Goal: Task Accomplishment & Management: Manage account settings

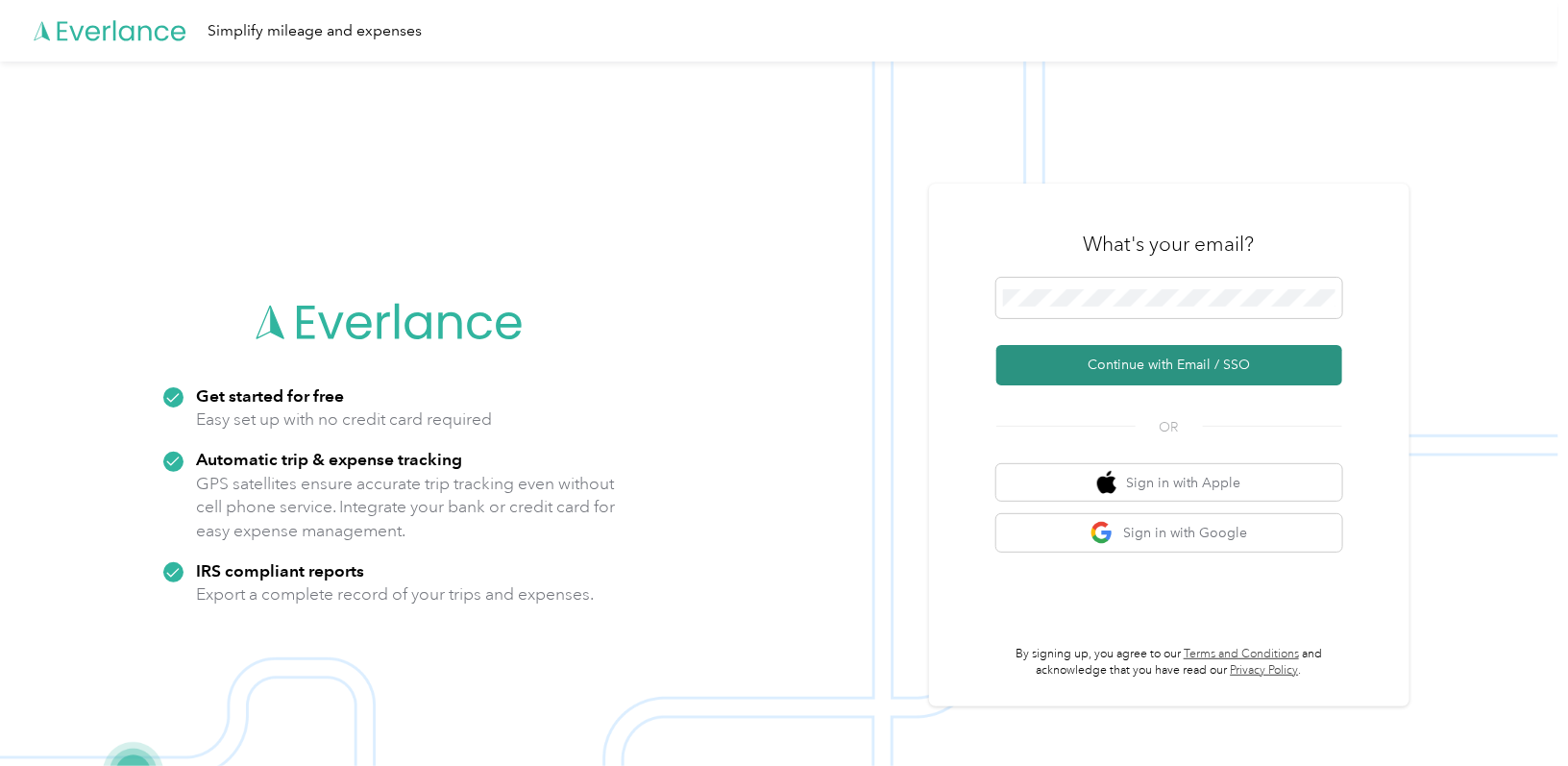
click at [1118, 369] on button "Continue with Email / SSO" at bounding box center [1169, 365] width 346 height 41
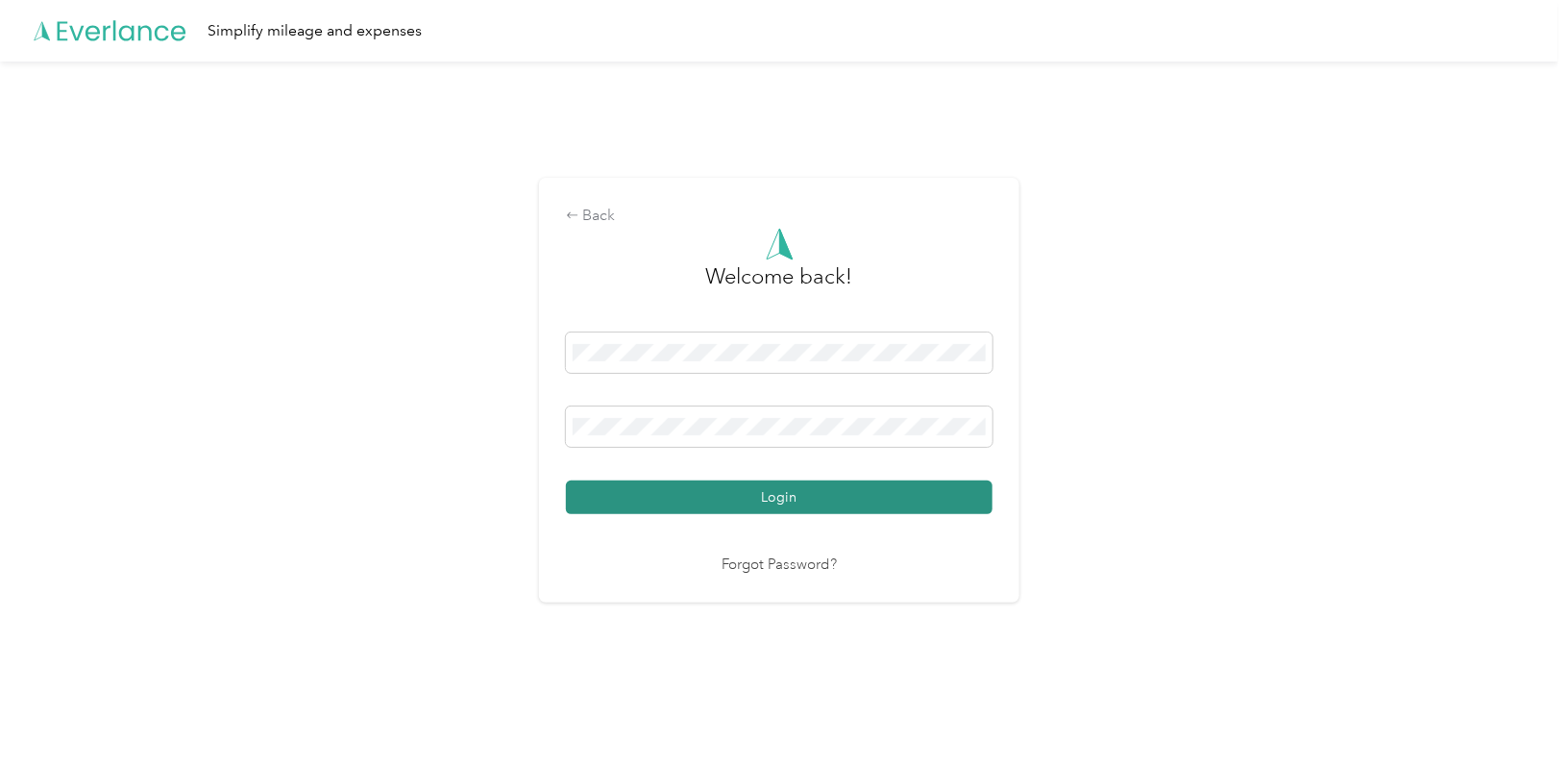
click at [774, 500] on button "Login" at bounding box center [779, 498] width 426 height 34
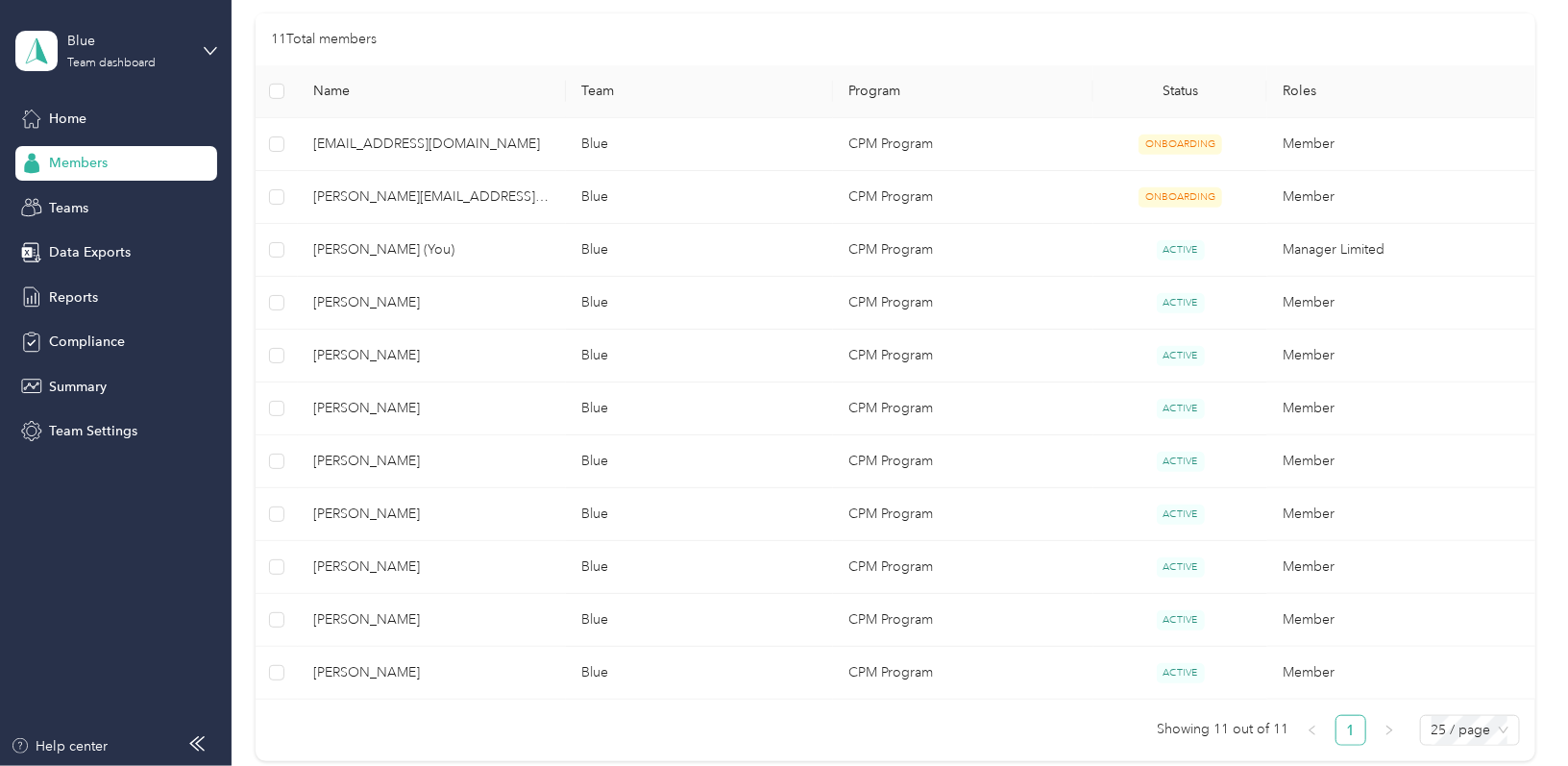
scroll to position [404, 0]
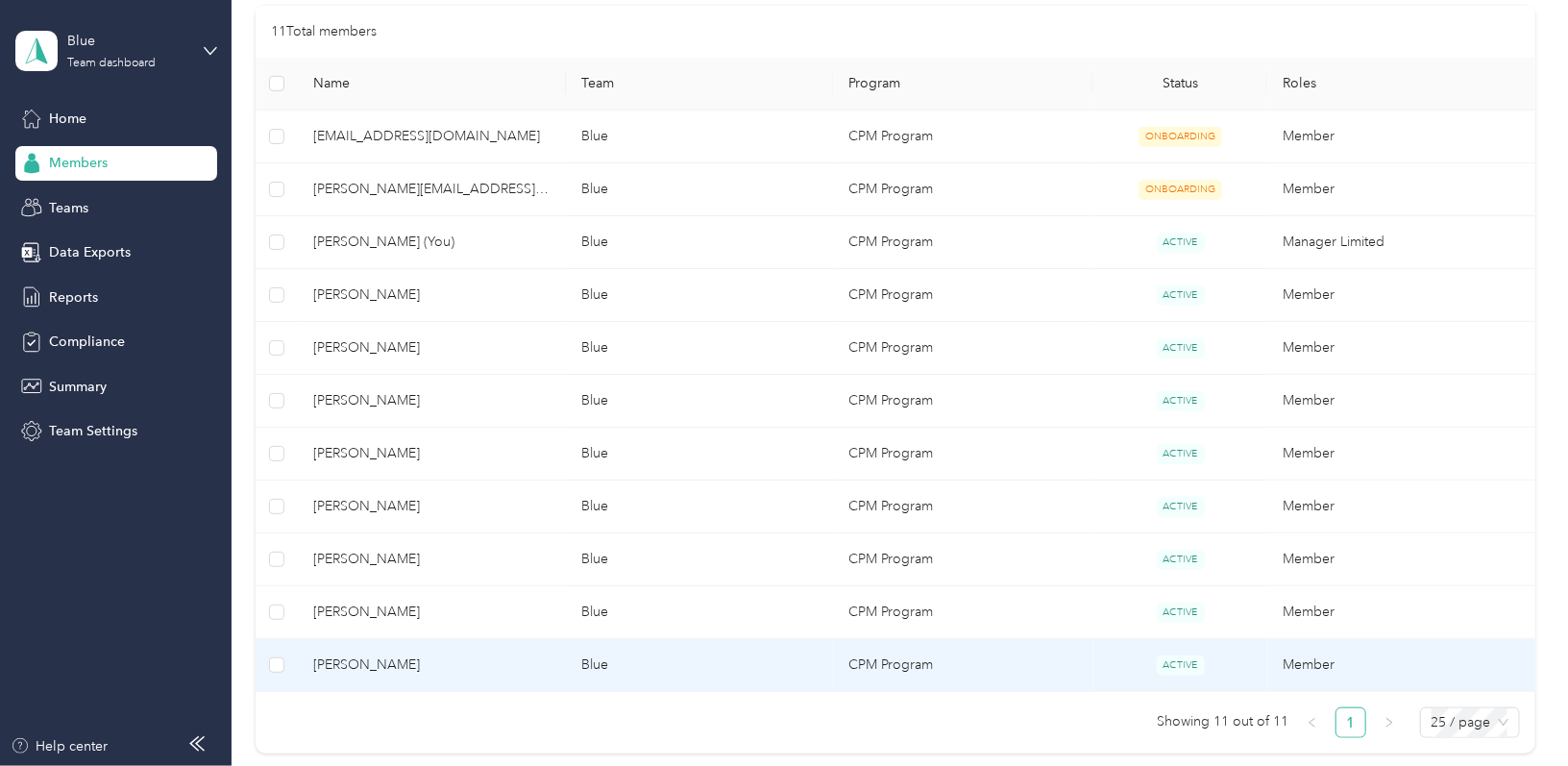
click at [999, 654] on td "CPM Program" at bounding box center [963, 665] width 260 height 52
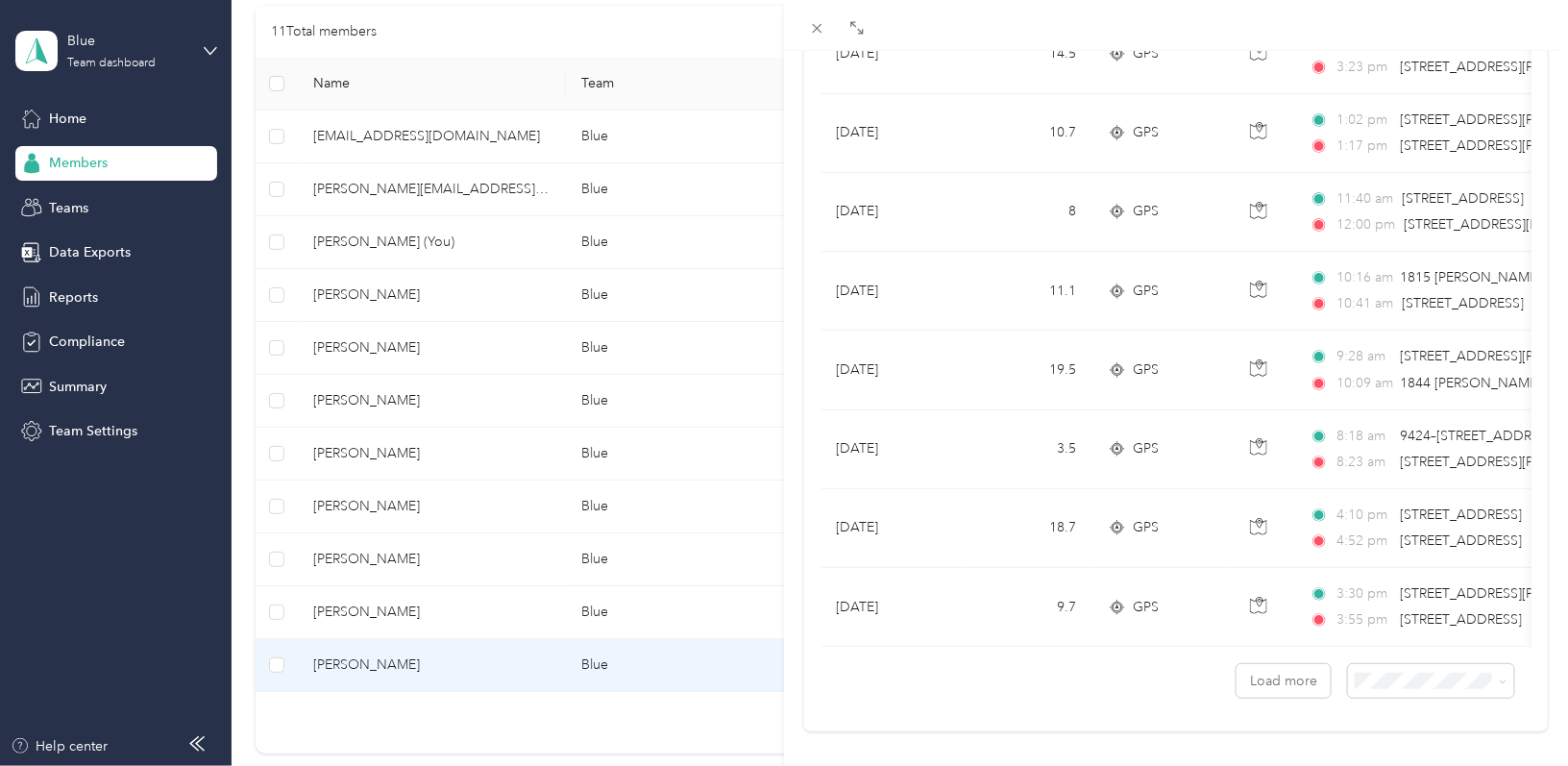
scroll to position [1666, 0]
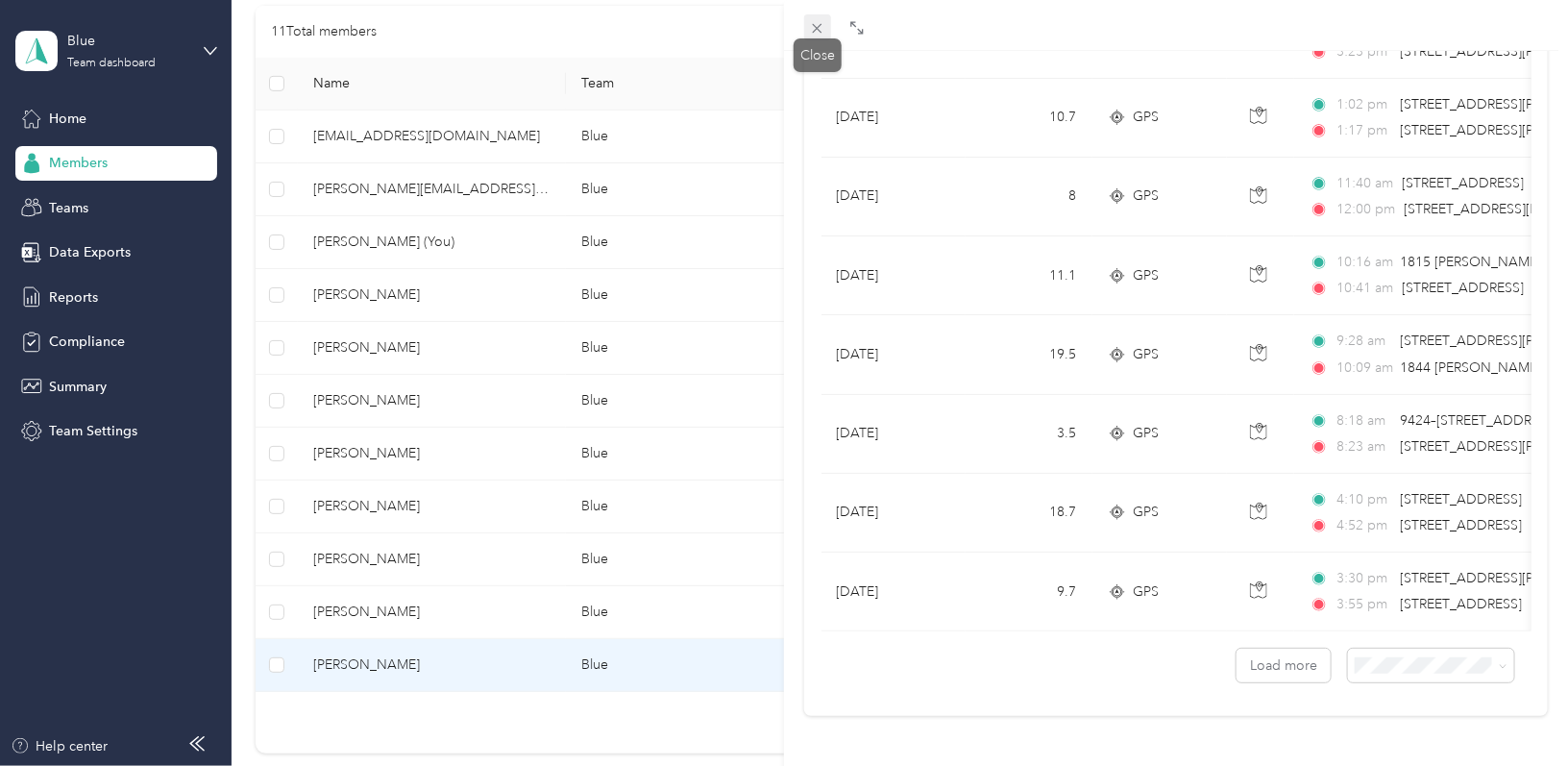
click at [821, 24] on icon at bounding box center [818, 29] width 10 height 10
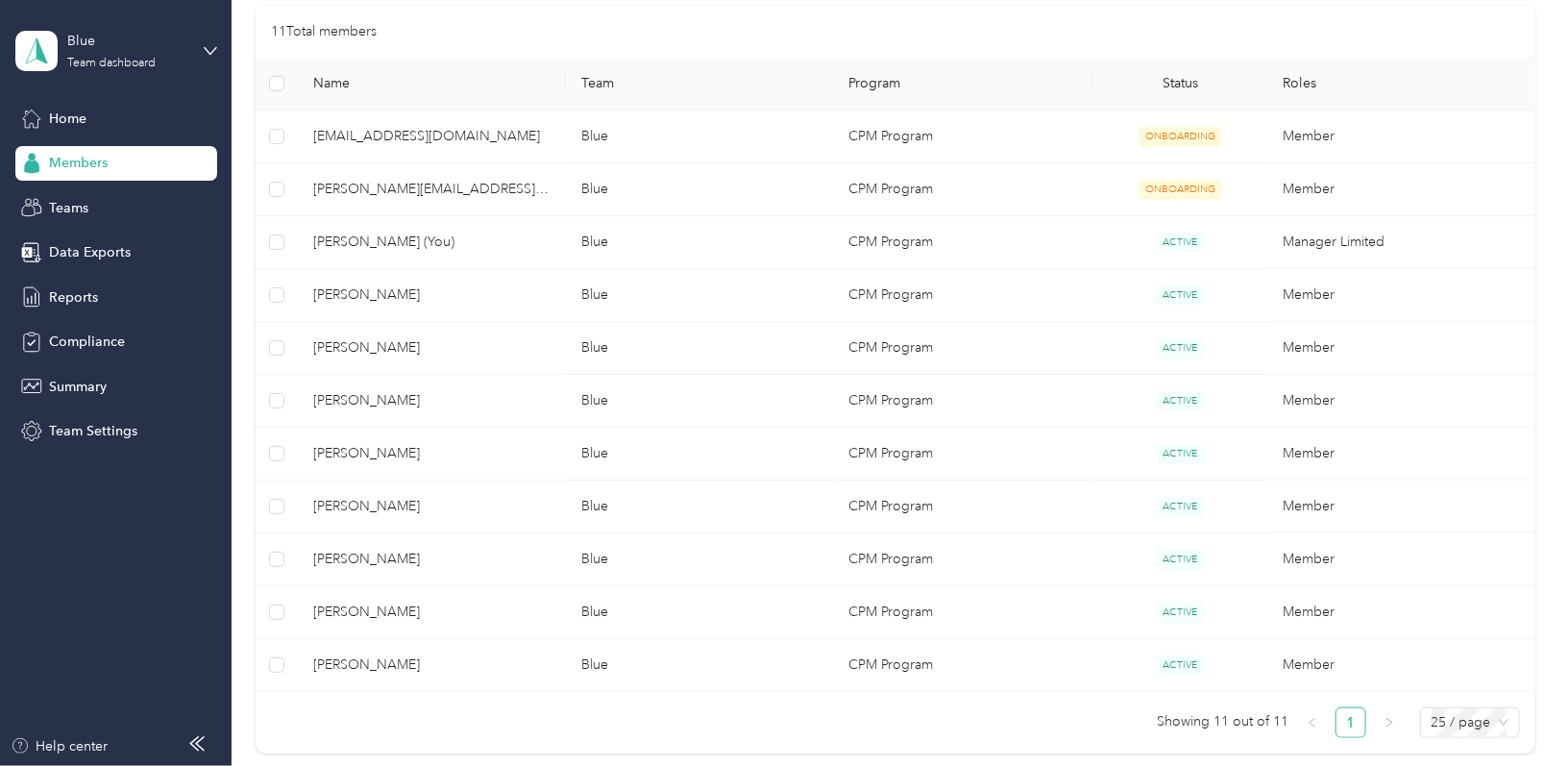
scroll to position [200, 0]
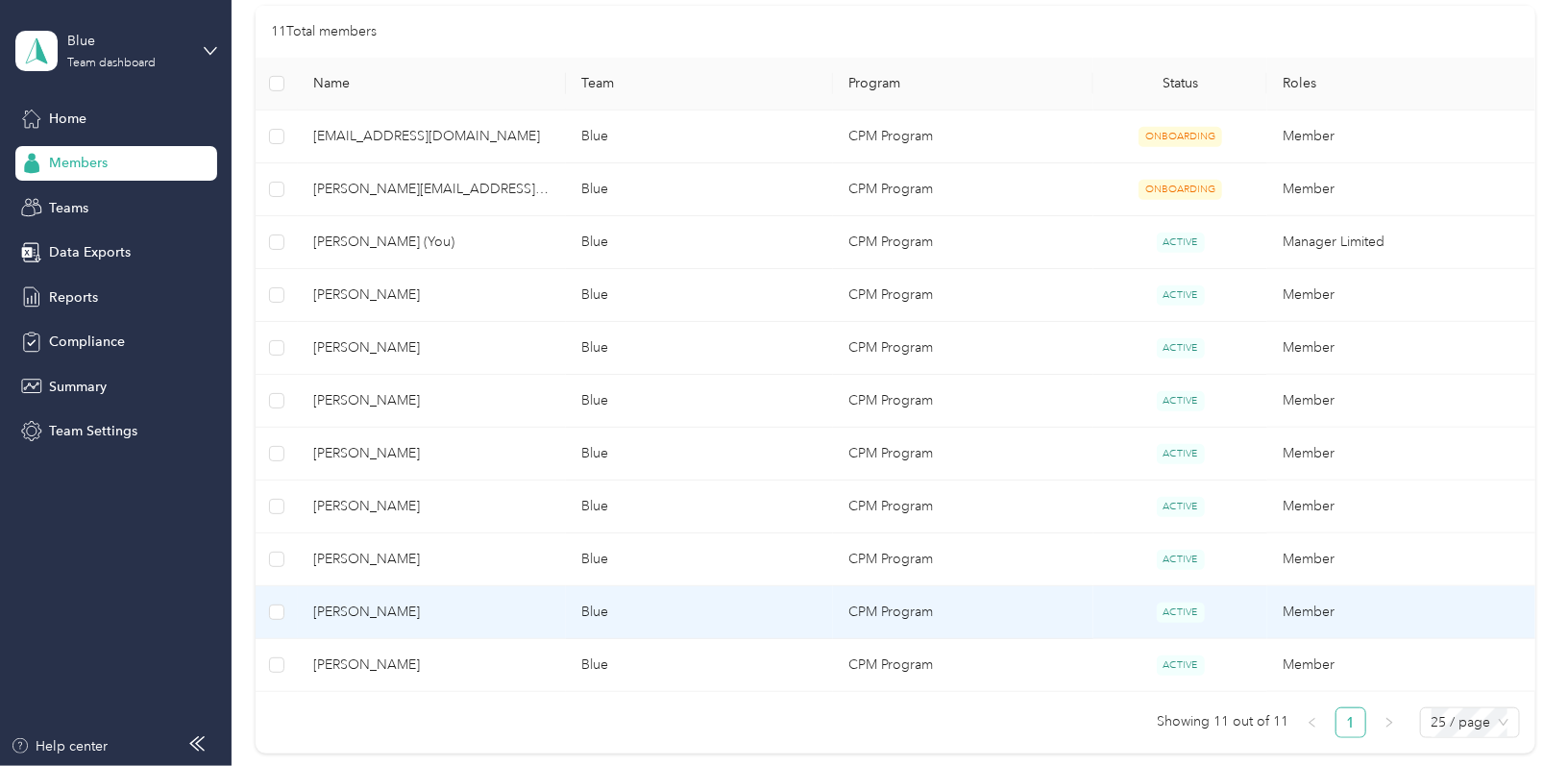
click at [680, 606] on td "Blue" at bounding box center [699, 613] width 267 height 52
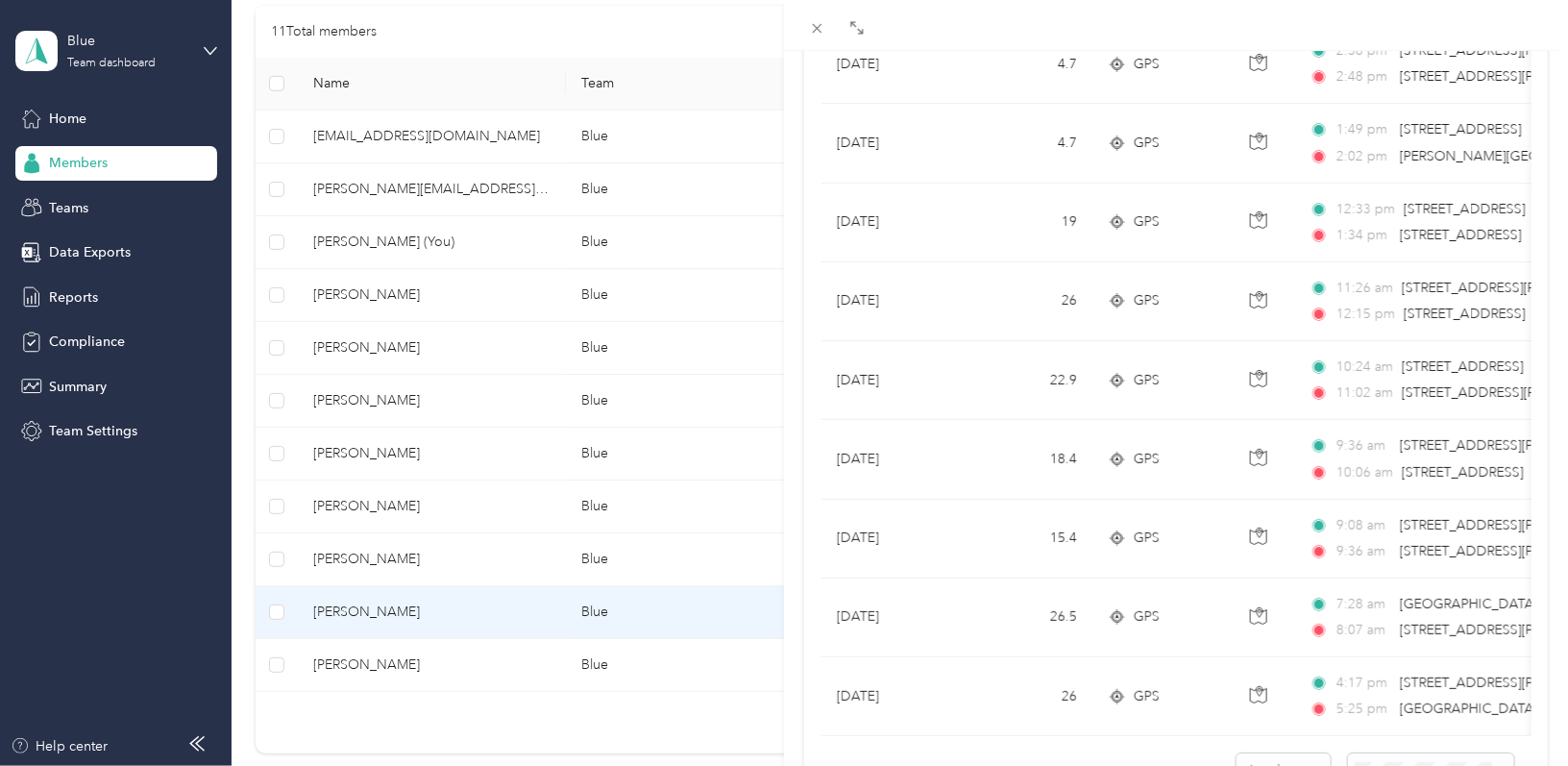
scroll to position [1563, 0]
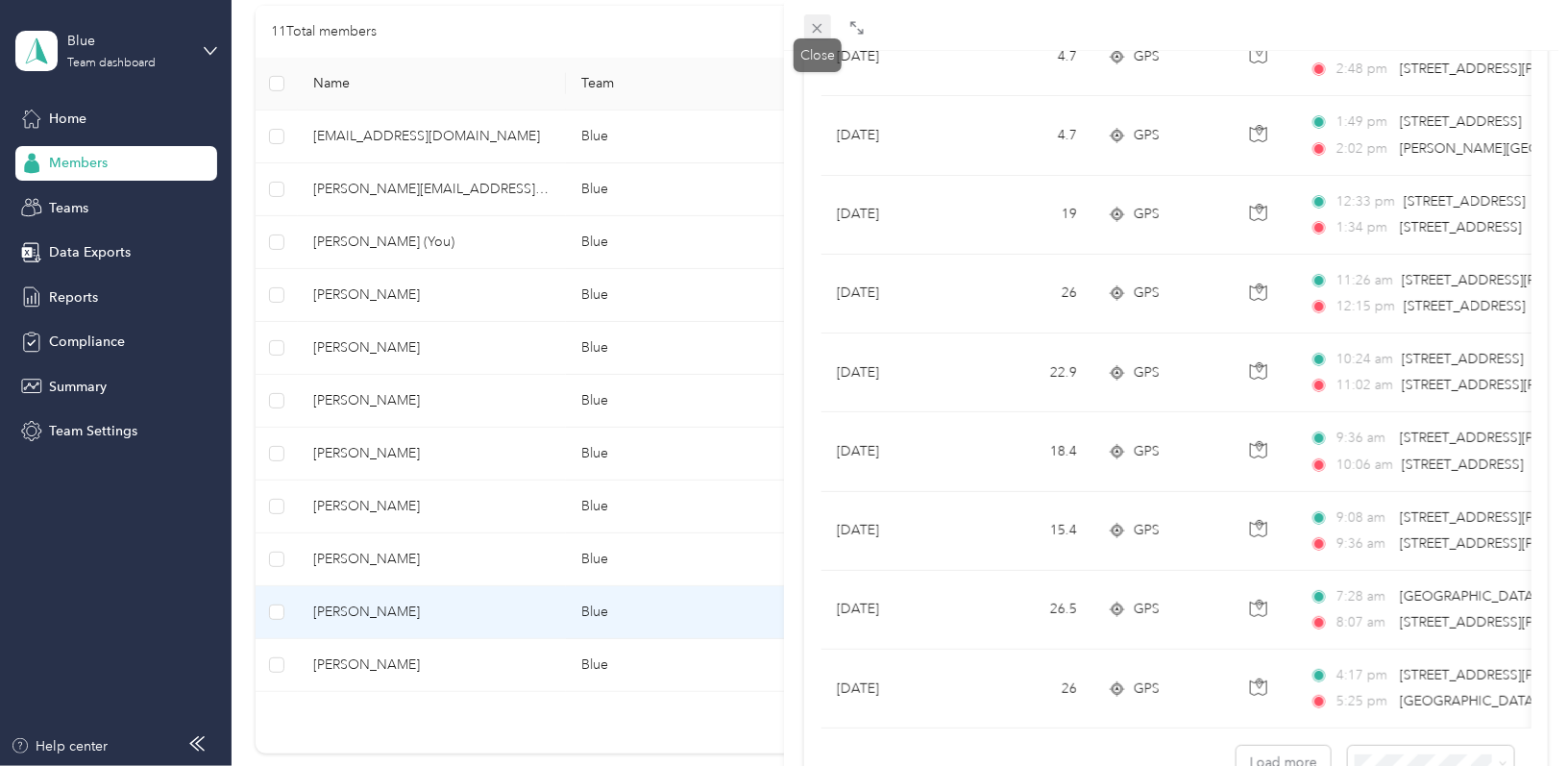
click at [817, 32] on icon at bounding box center [817, 28] width 17 height 17
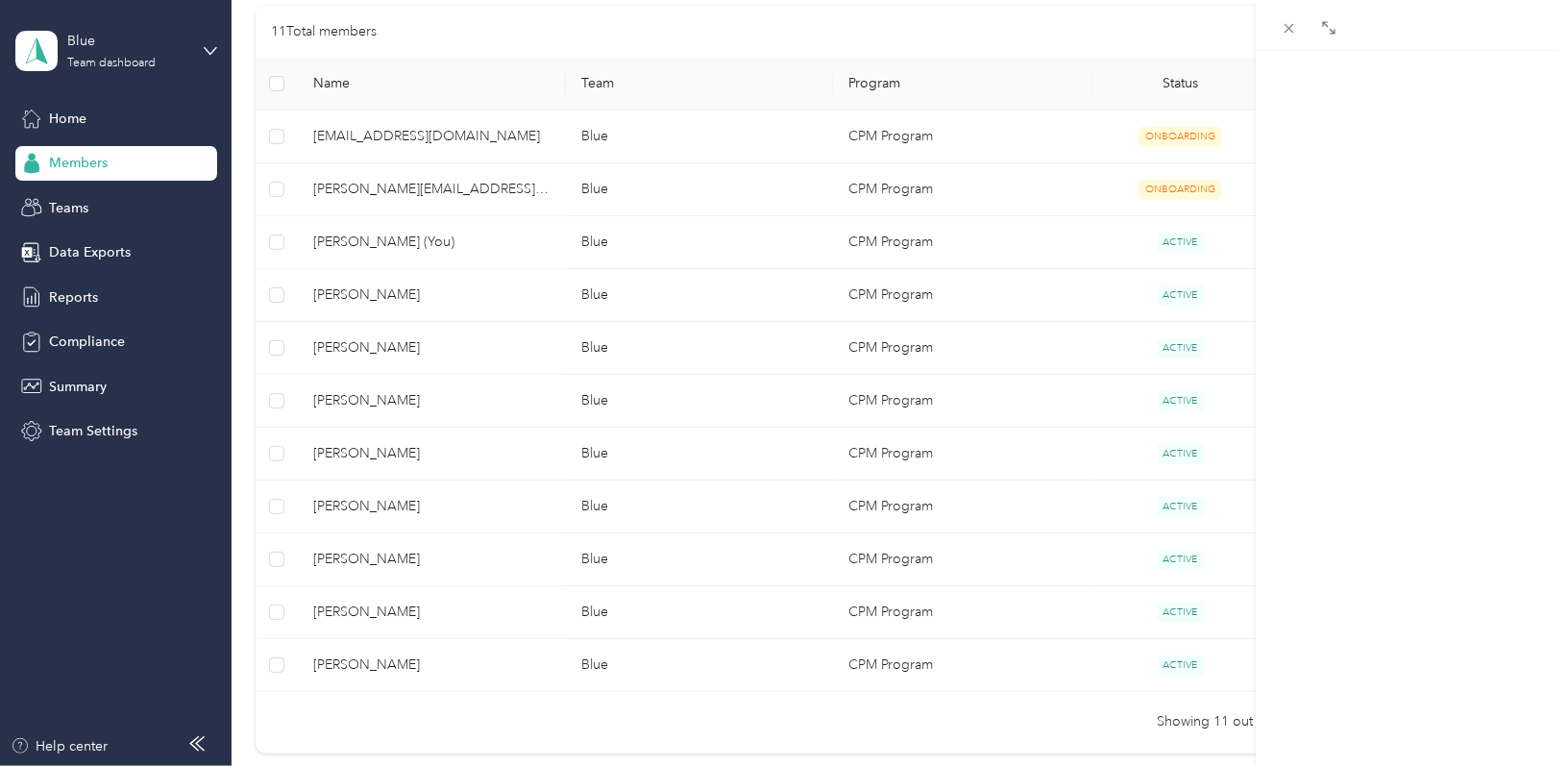
scroll to position [200, 0]
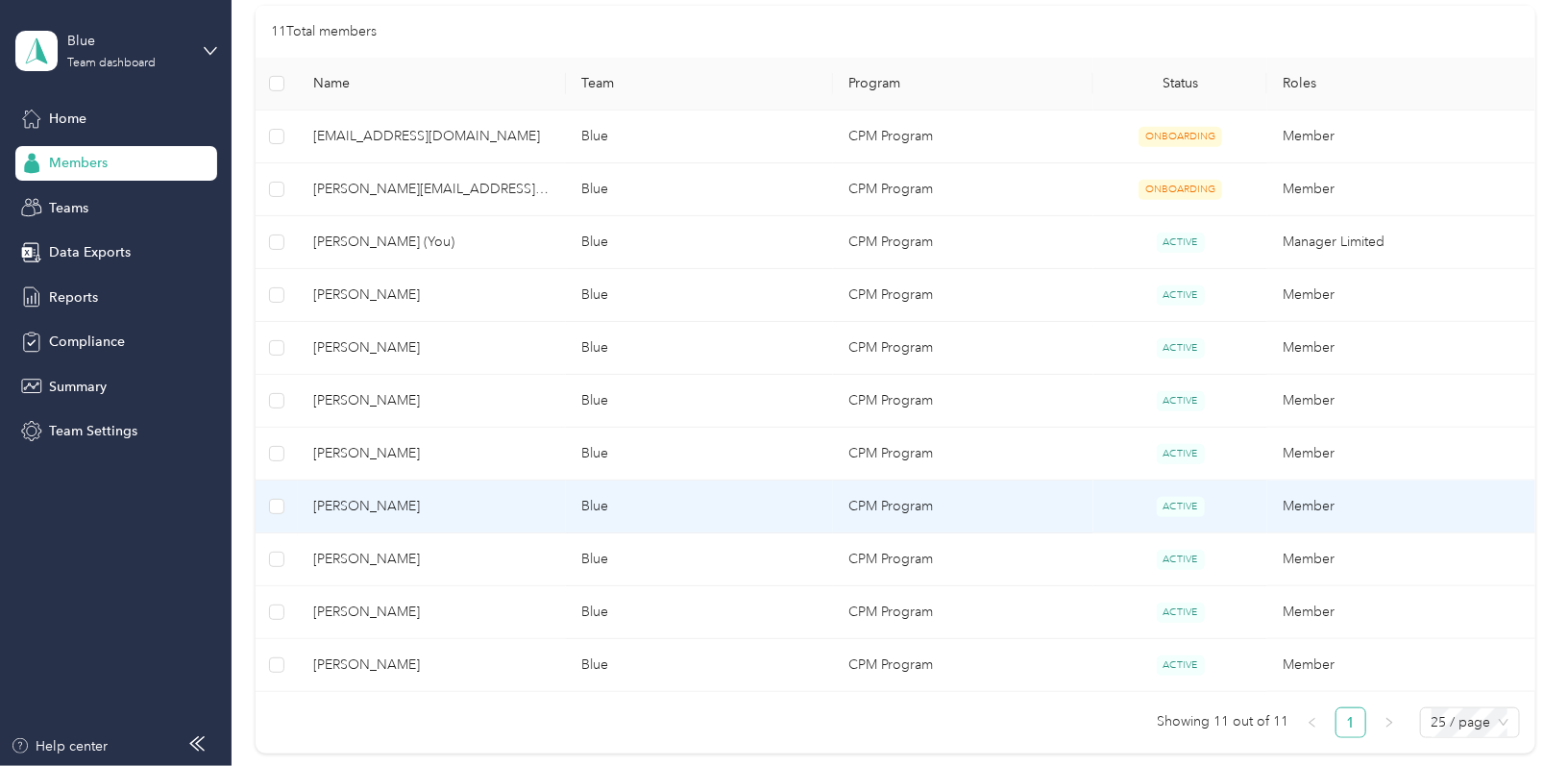
click at [690, 517] on td "Blue" at bounding box center [699, 507] width 267 height 52
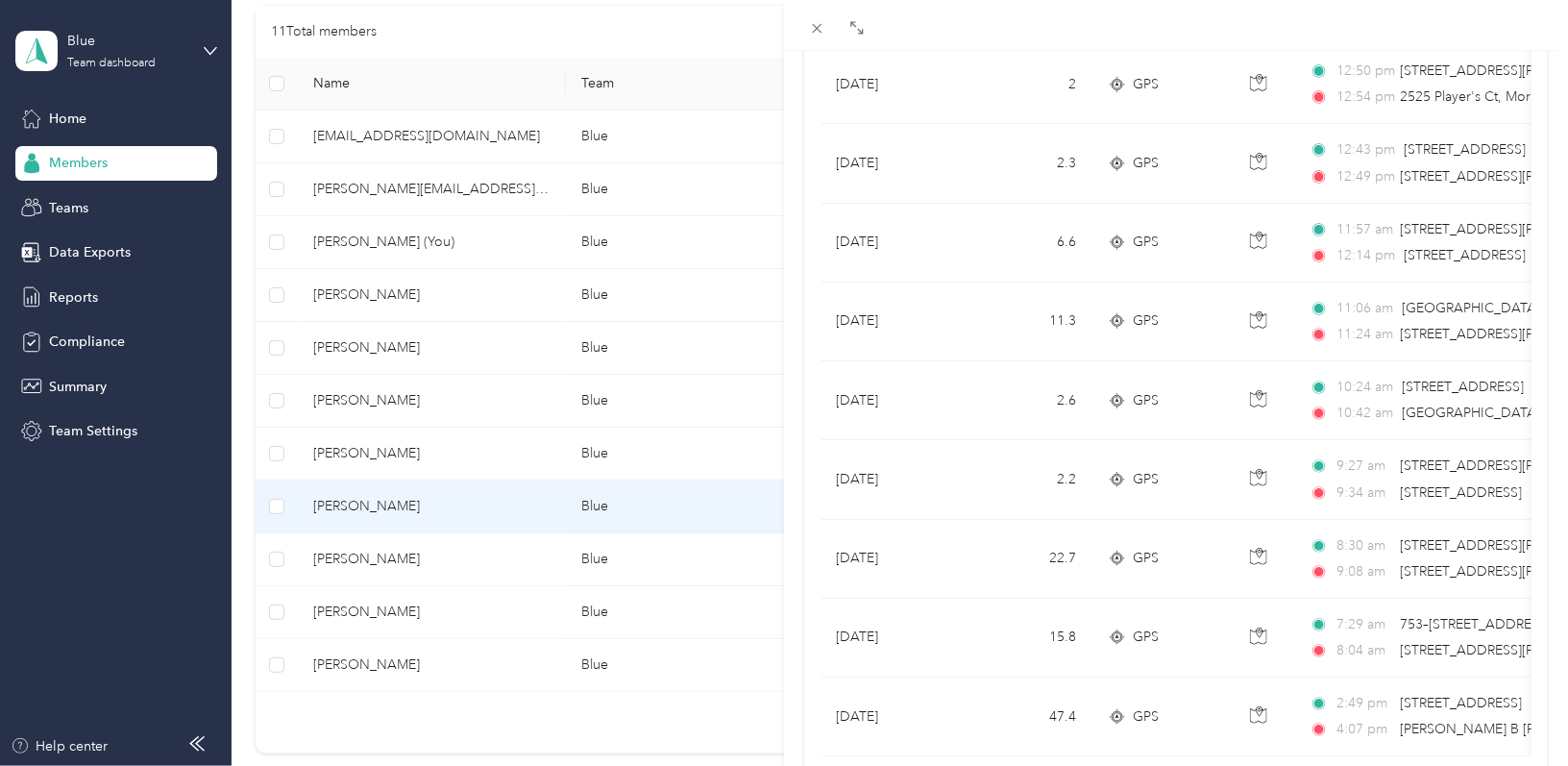
scroll to position [1538, 0]
click at [812, 29] on icon at bounding box center [817, 28] width 17 height 17
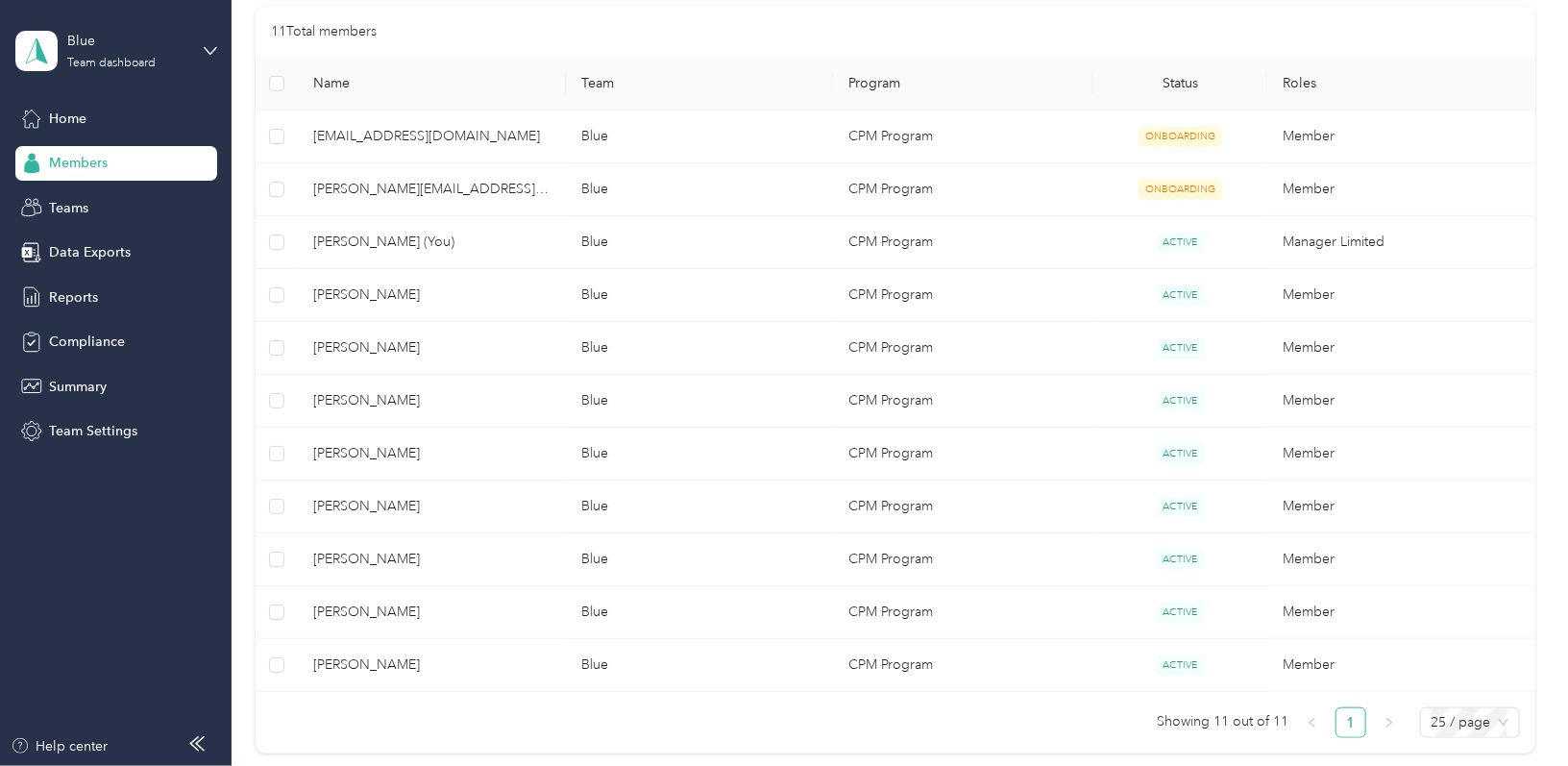
scroll to position [200, 0]
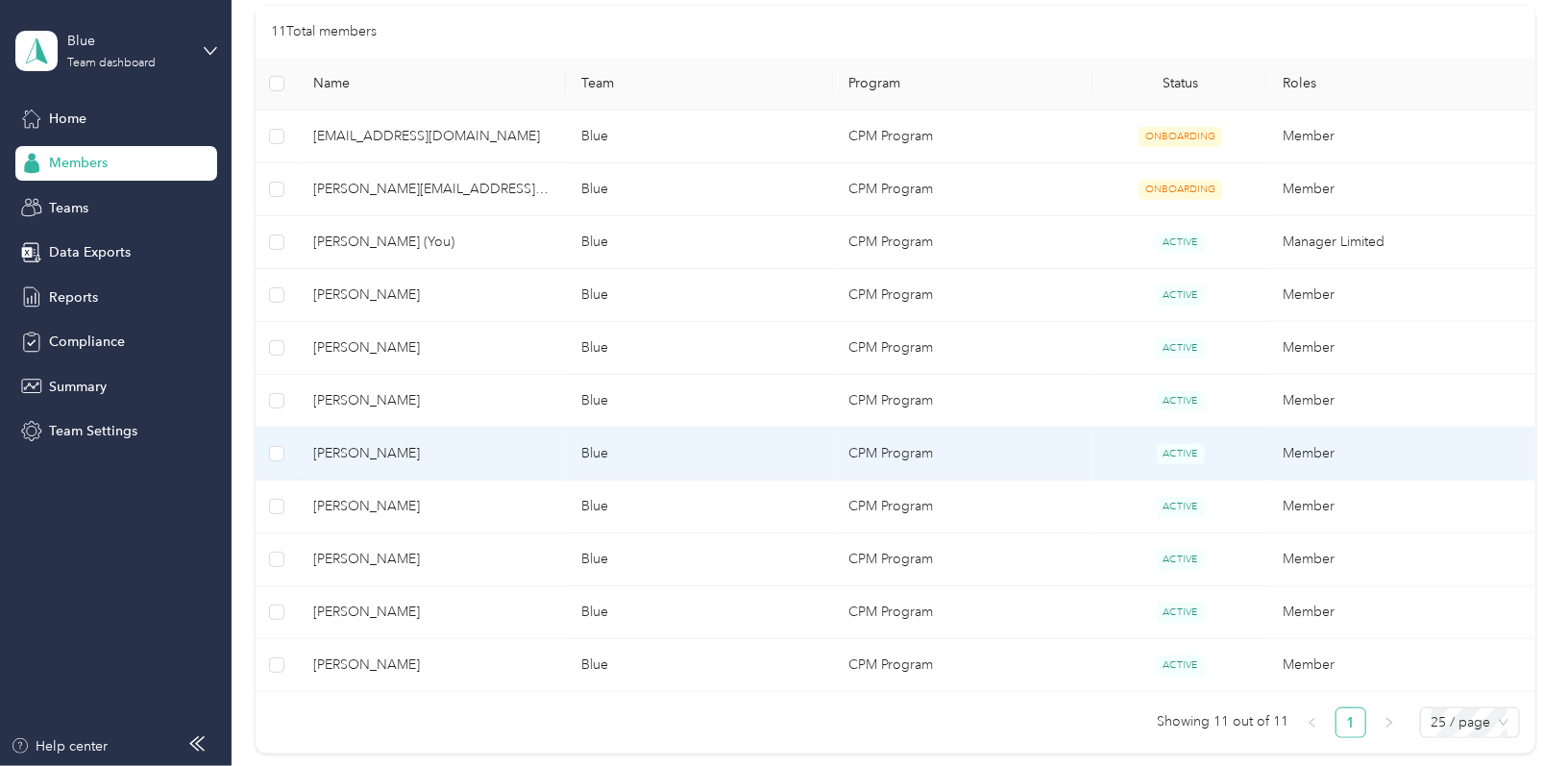
click at [736, 431] on td "Blue" at bounding box center [699, 453] width 267 height 52
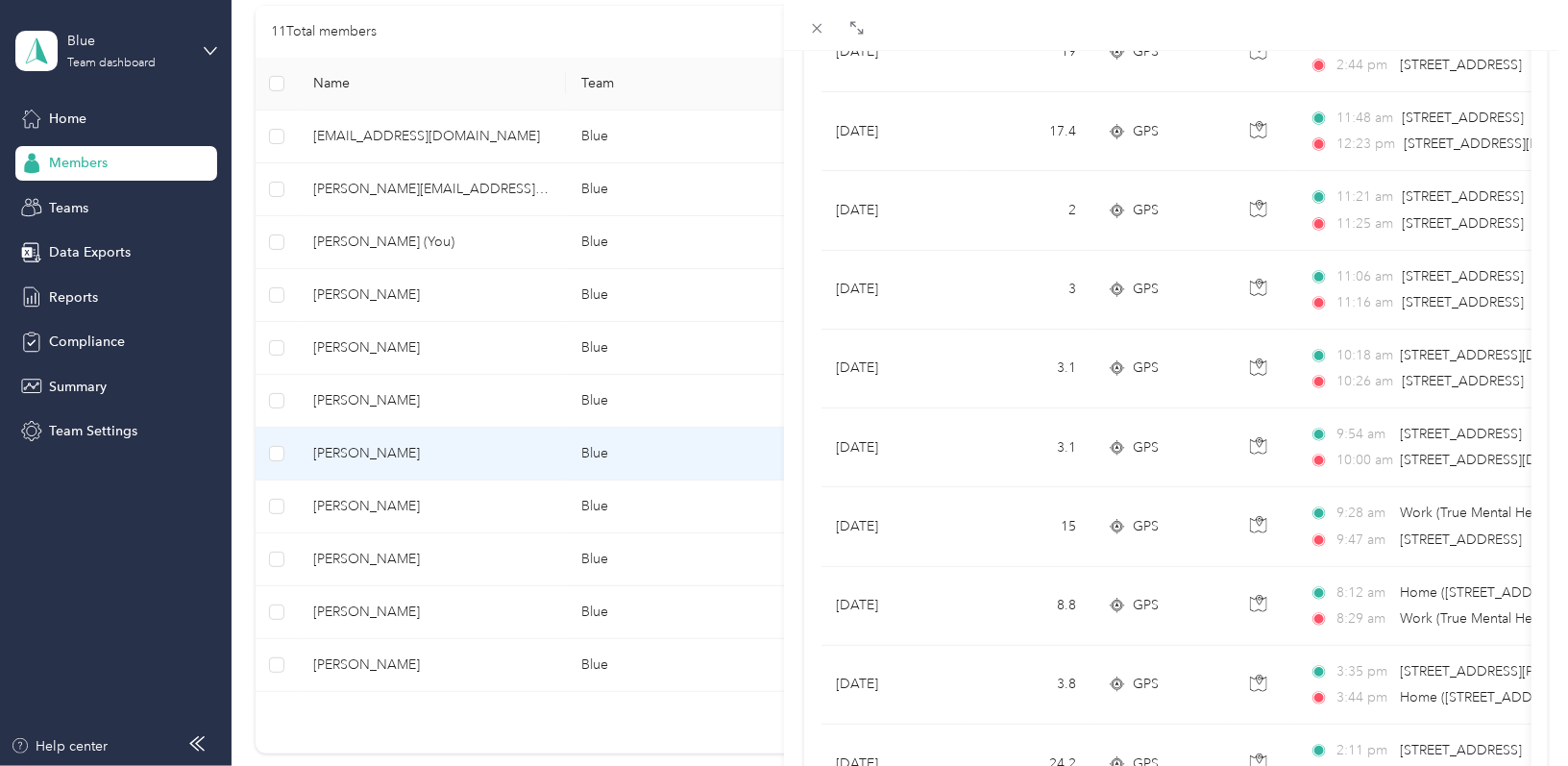
scroll to position [1683, 0]
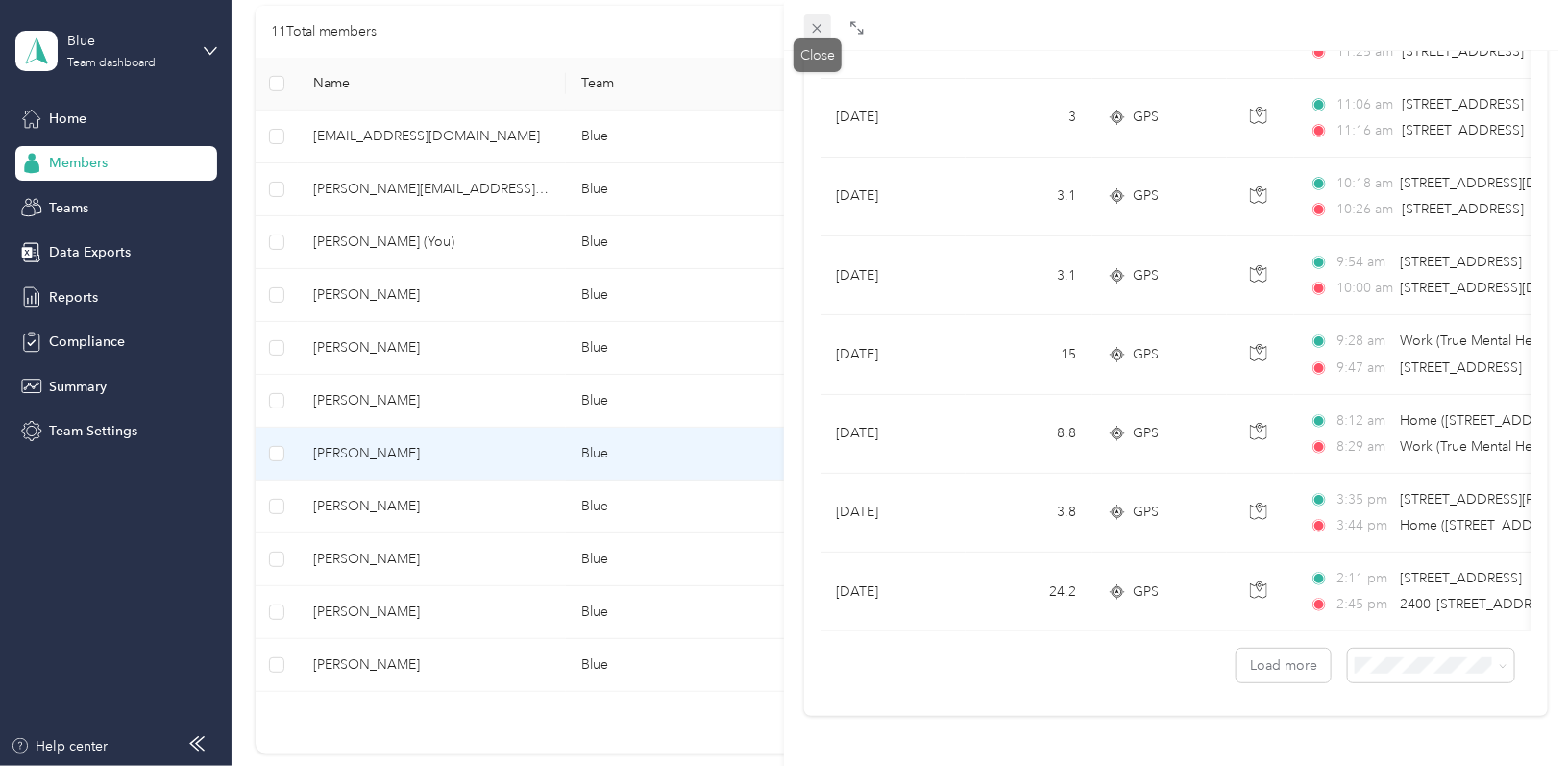
click at [821, 32] on icon at bounding box center [818, 29] width 10 height 10
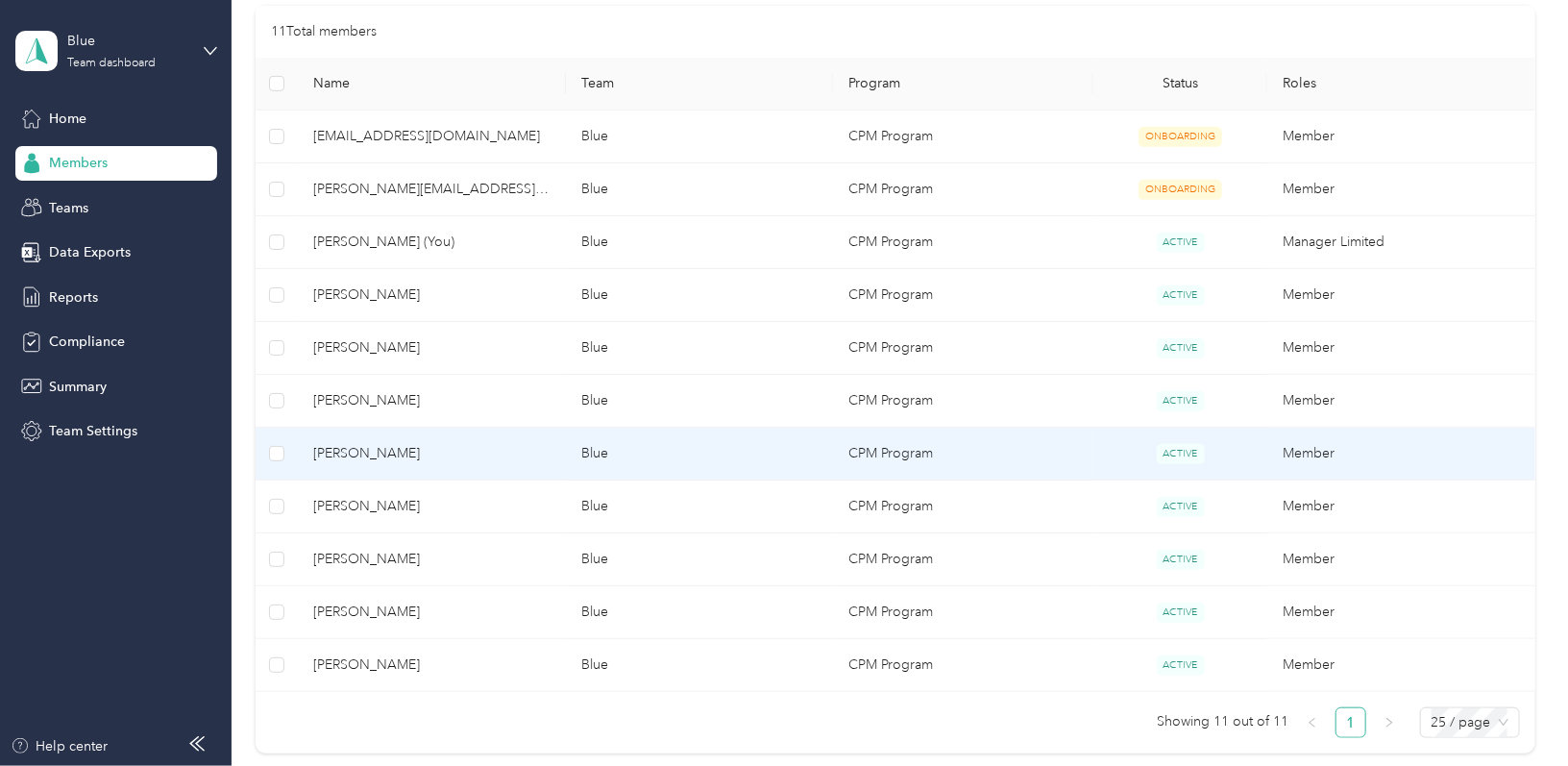
scroll to position [200, 0]
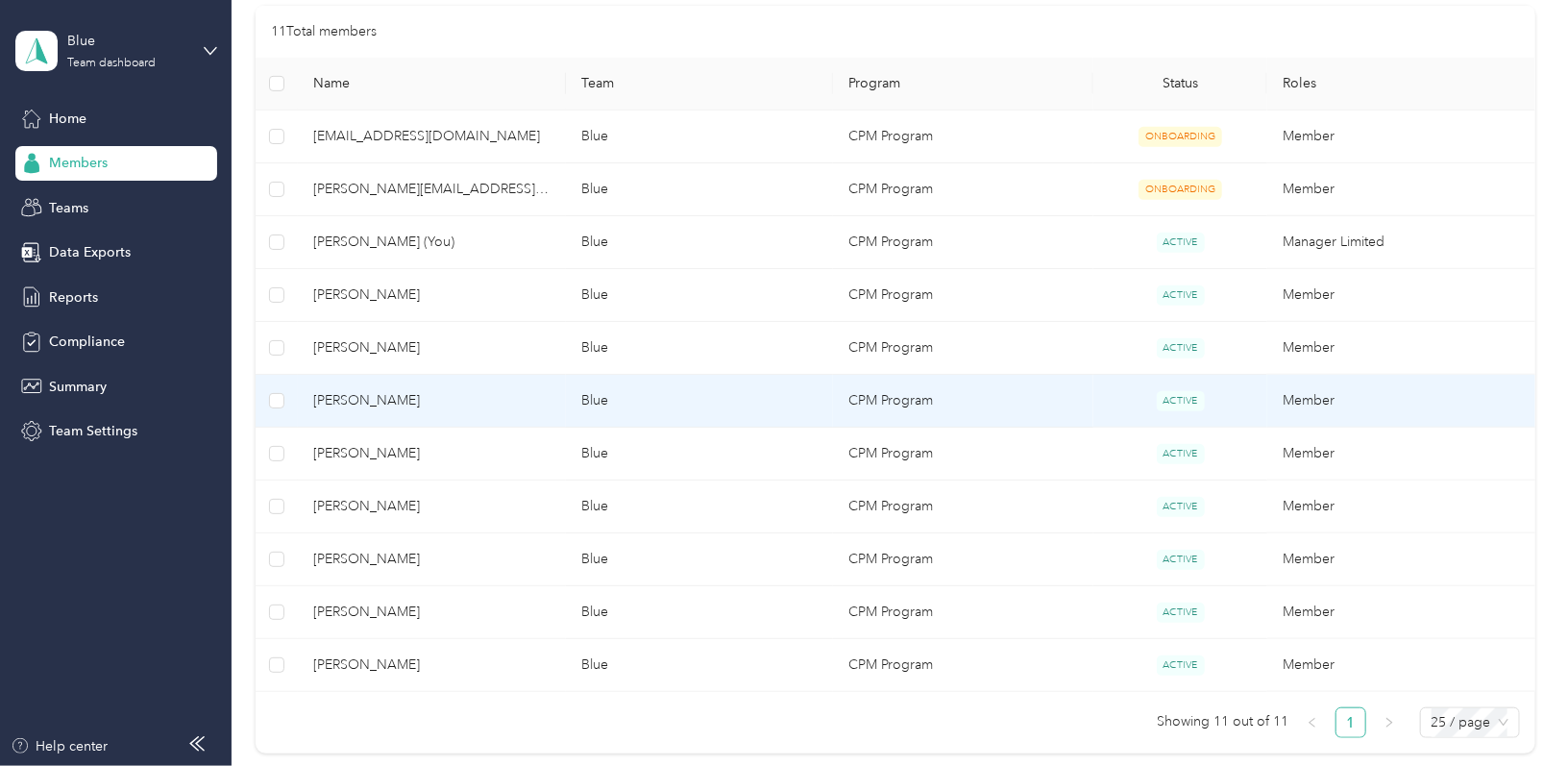
click at [712, 397] on td "Blue" at bounding box center [699, 401] width 267 height 52
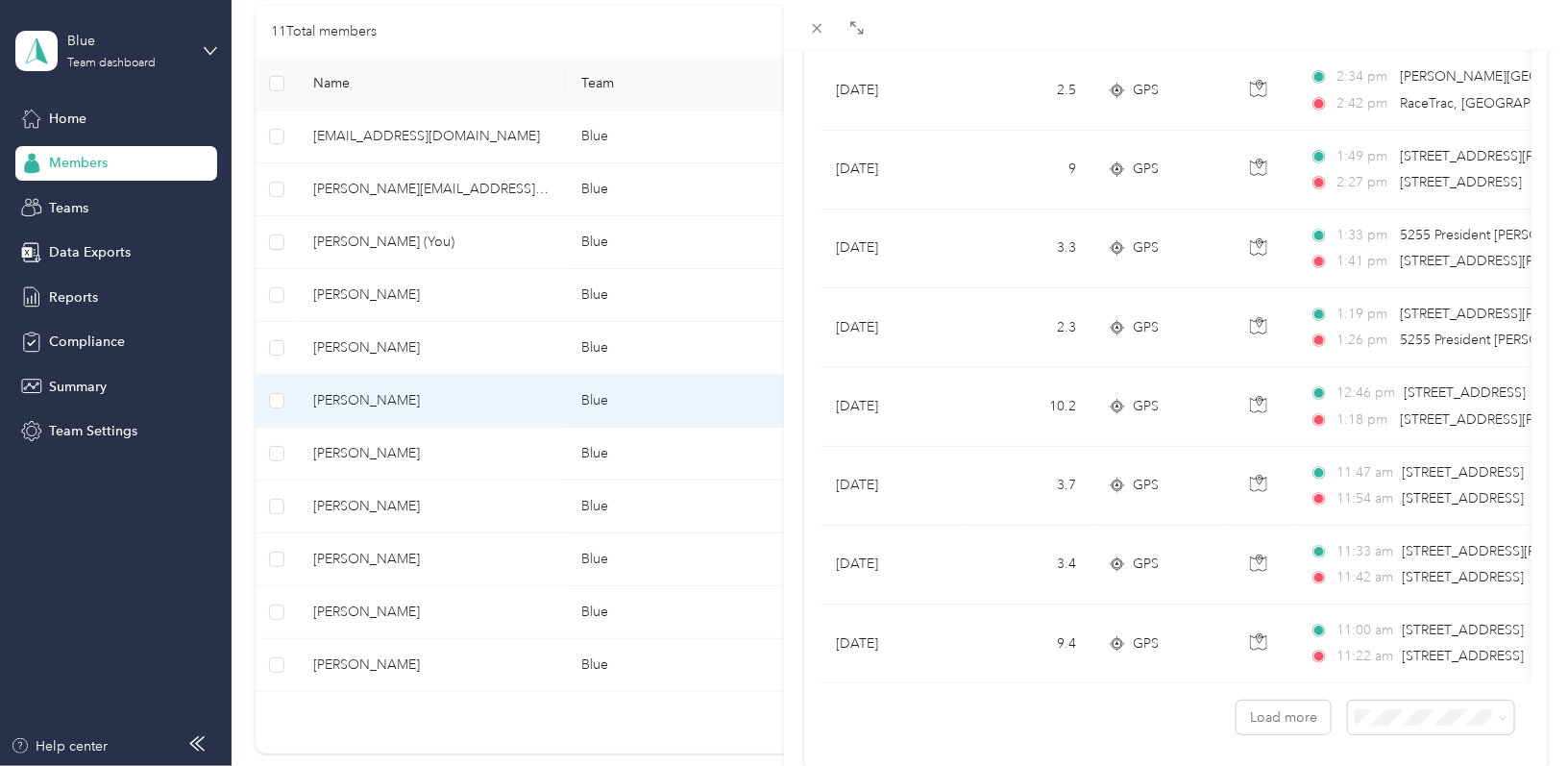
scroll to position [1612, 0]
click at [811, 32] on icon at bounding box center [817, 28] width 17 height 17
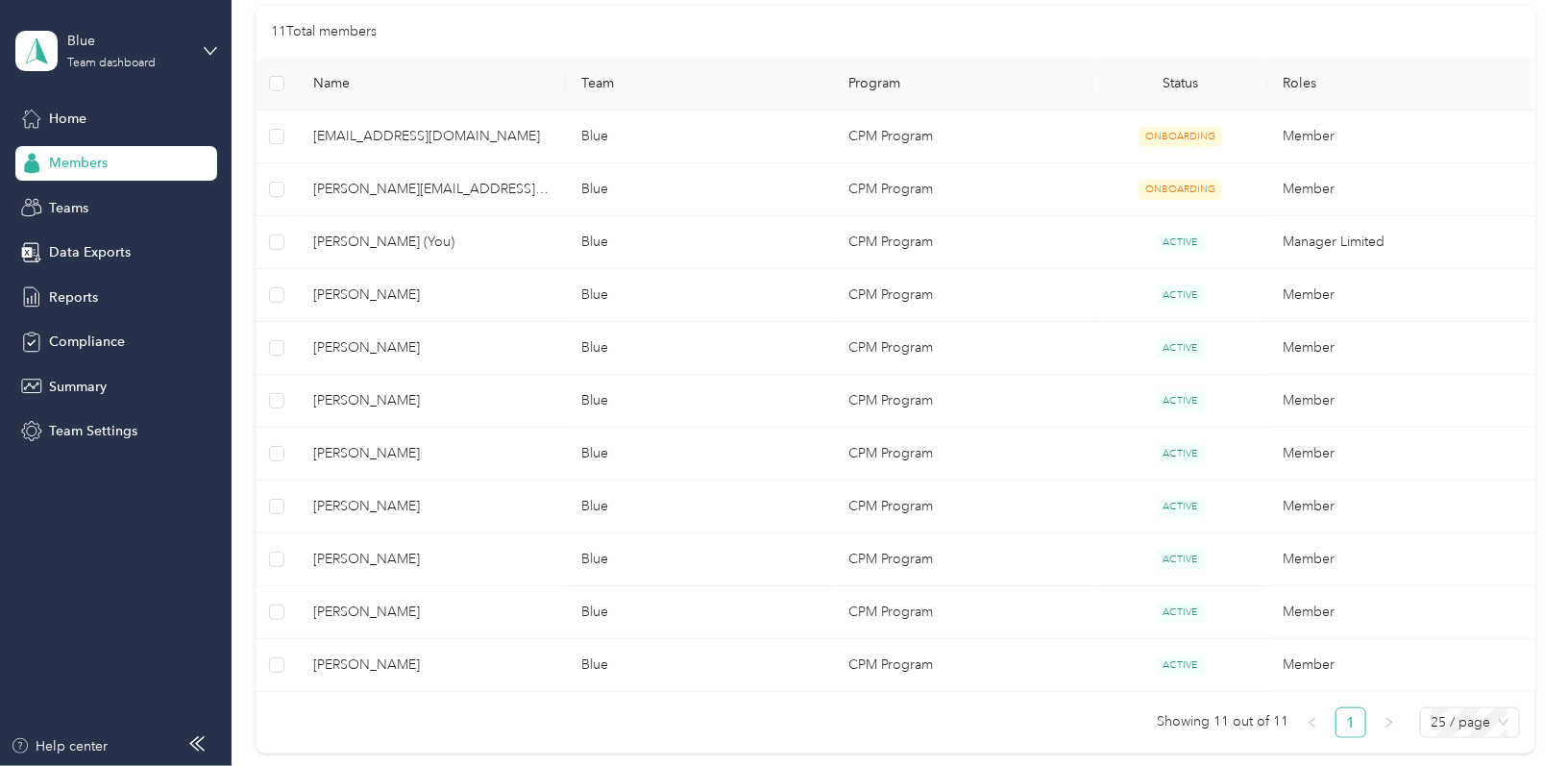
scroll to position [200, 0]
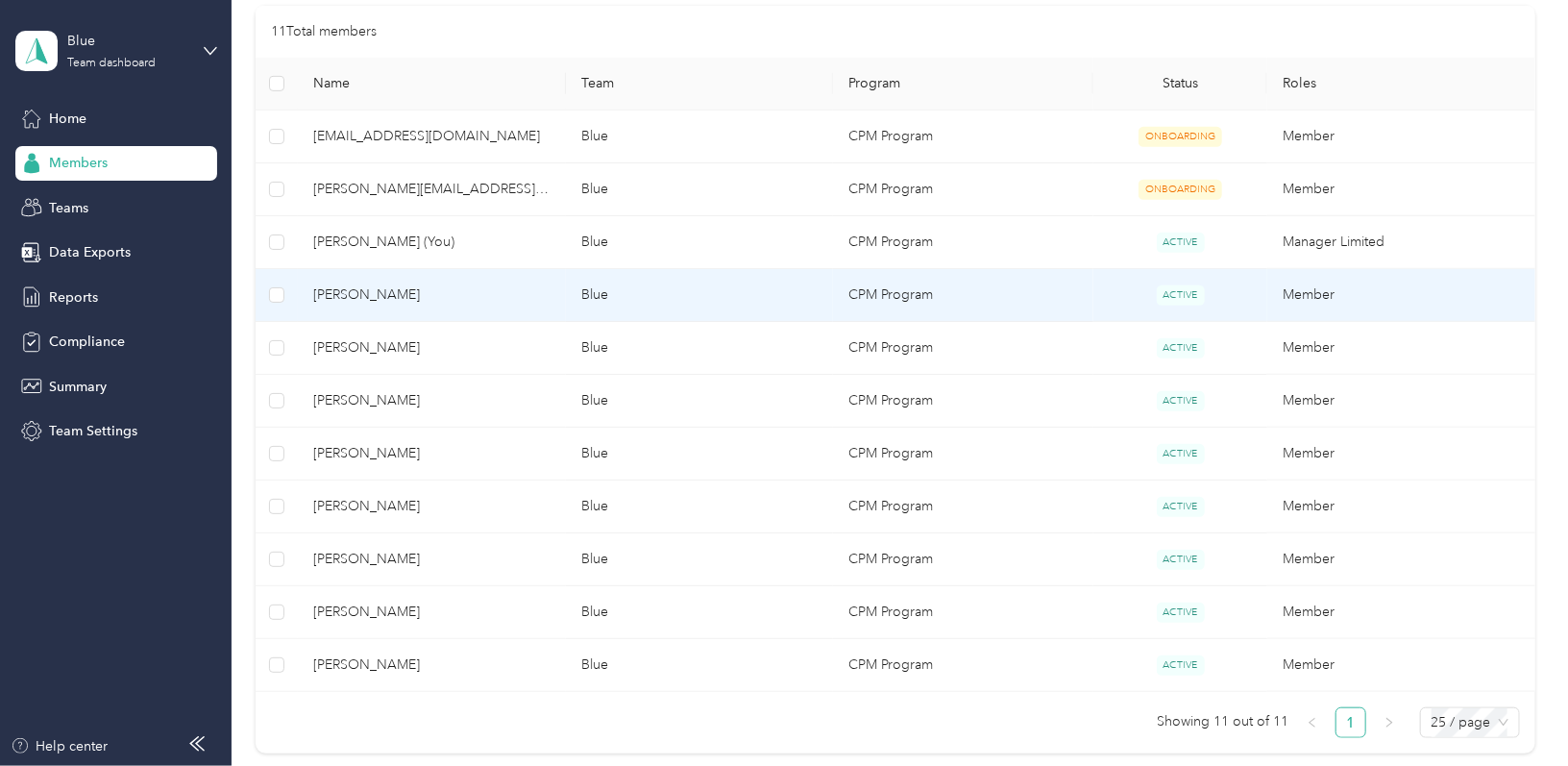
click at [718, 291] on td "Blue" at bounding box center [699, 295] width 267 height 52
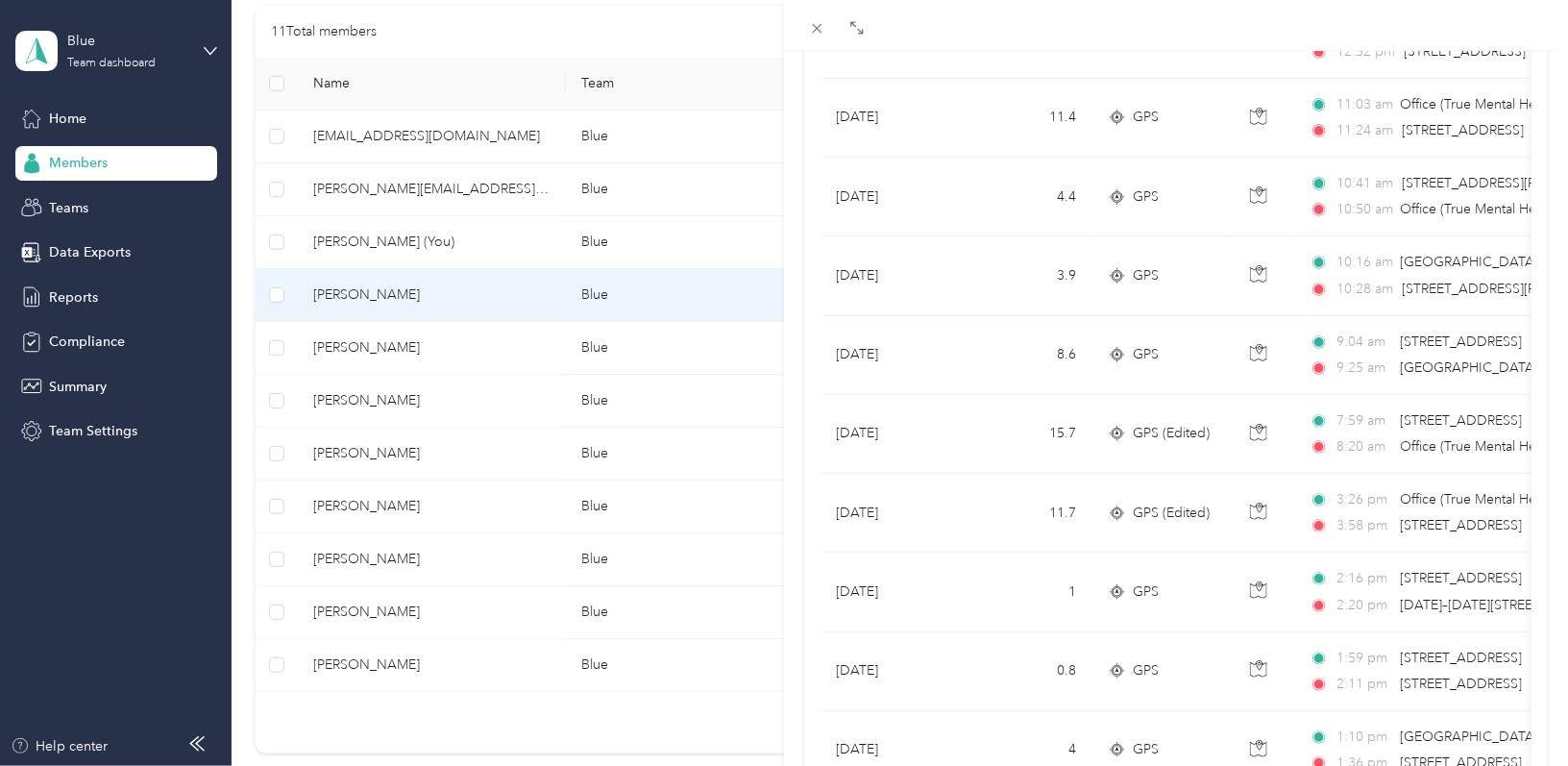
scroll to position [806, 0]
